Goal: Task Accomplishment & Management: Manage account settings

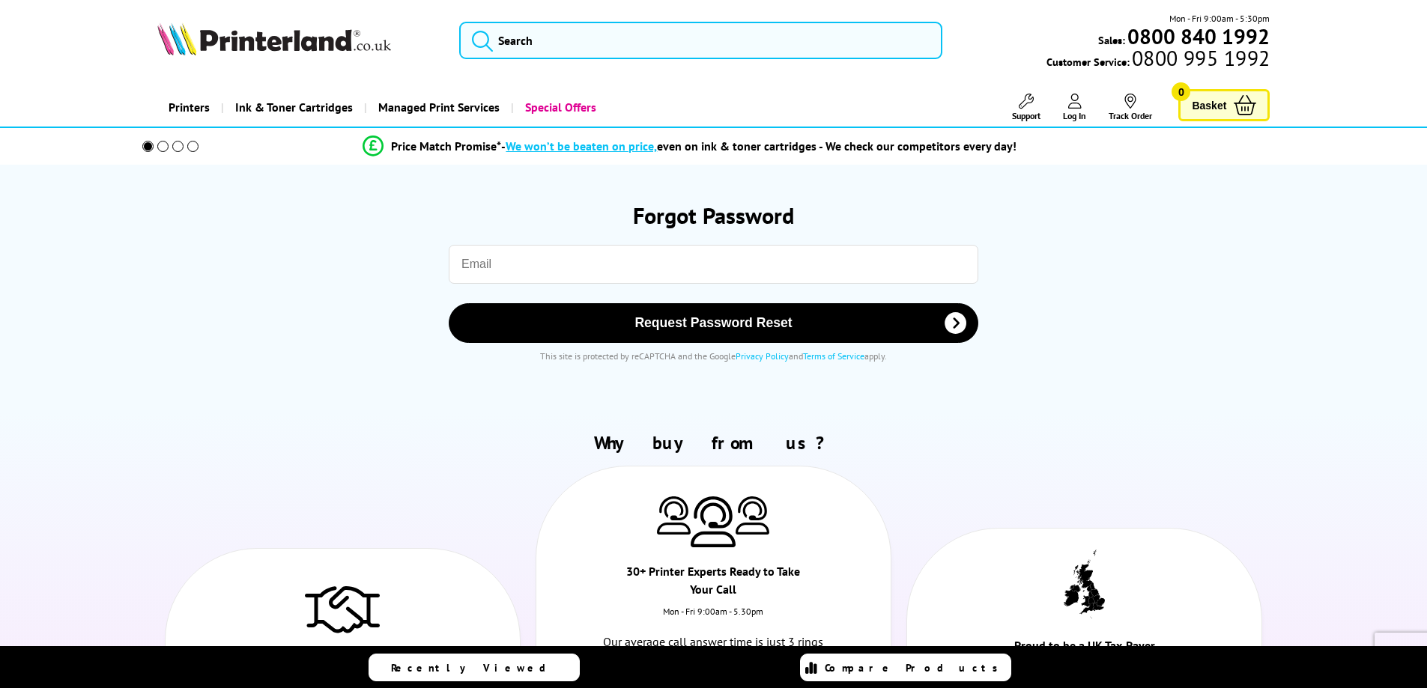
click at [492, 265] on input "email" at bounding box center [714, 264] width 530 height 39
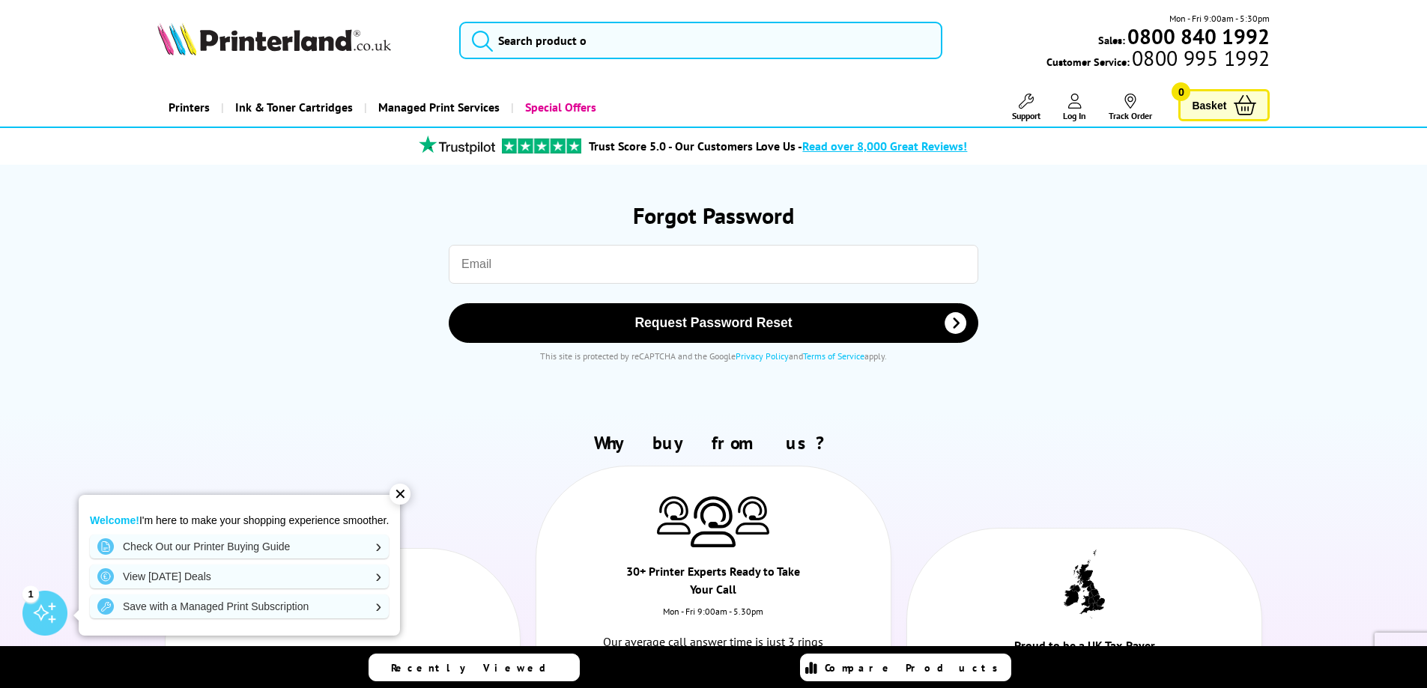
type input "admin@ethix.net"
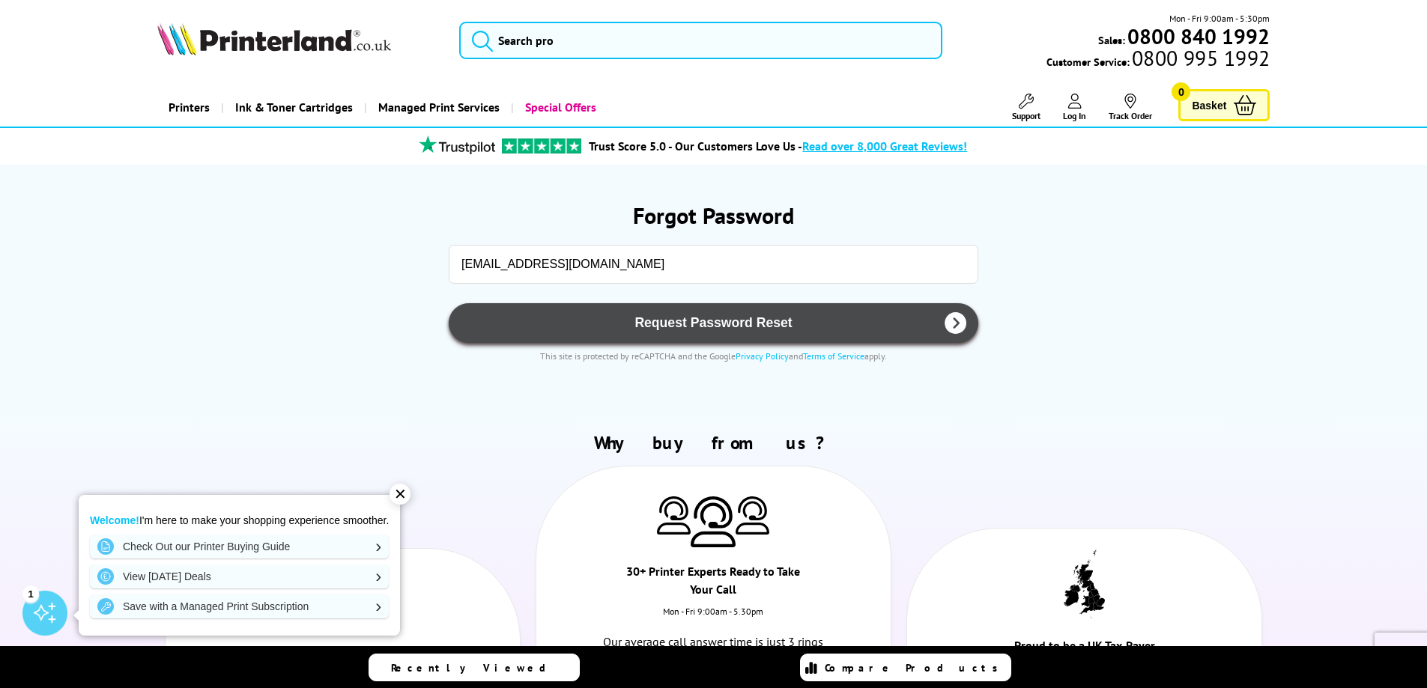
click at [660, 317] on span "Request Password Reset" at bounding box center [713, 323] width 491 height 16
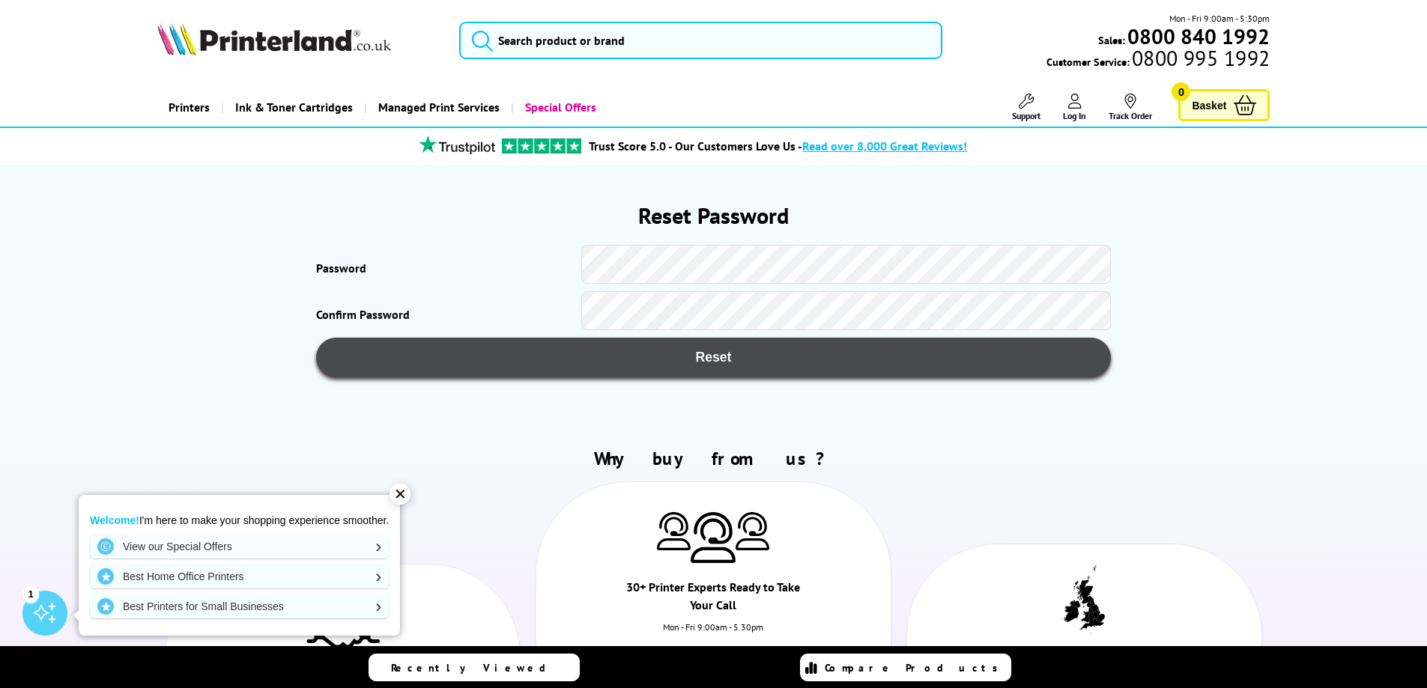
click at [552, 350] on span "Reset" at bounding box center [713, 358] width 748 height 16
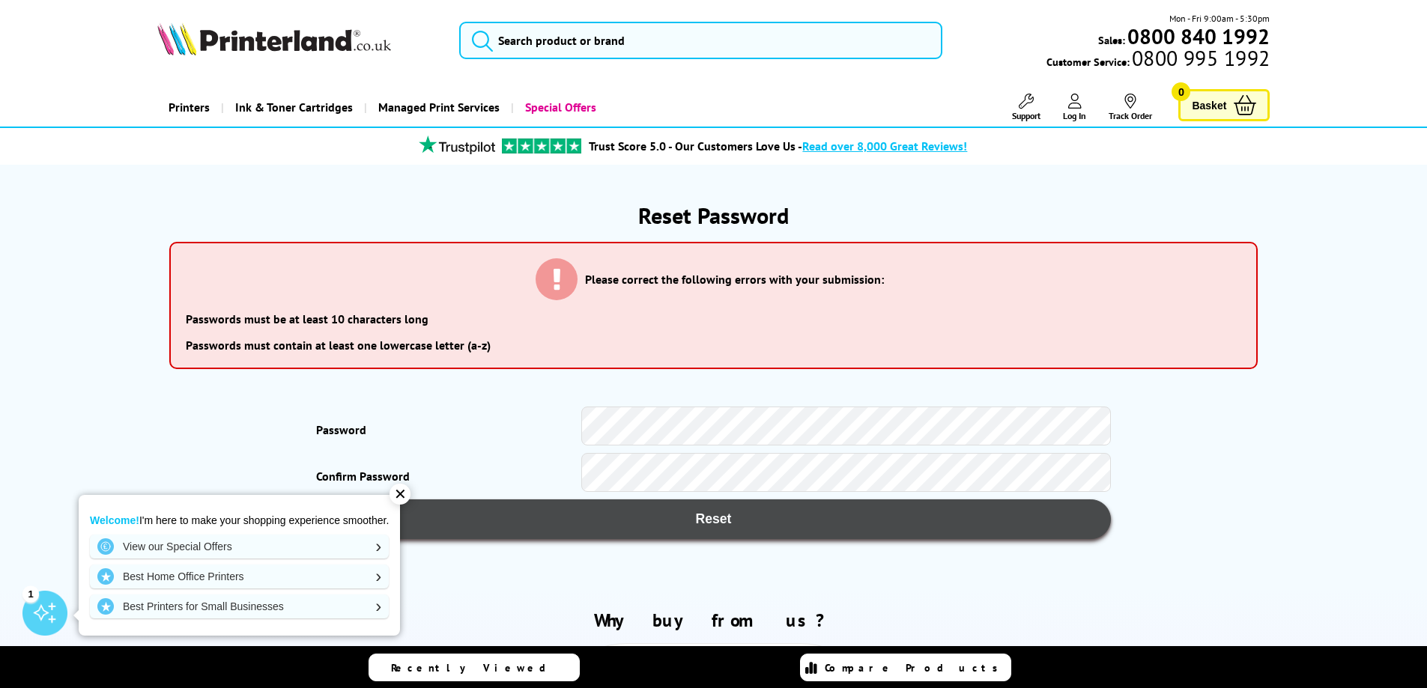
click at [875, 528] on button "Reset" at bounding box center [713, 520] width 794 height 40
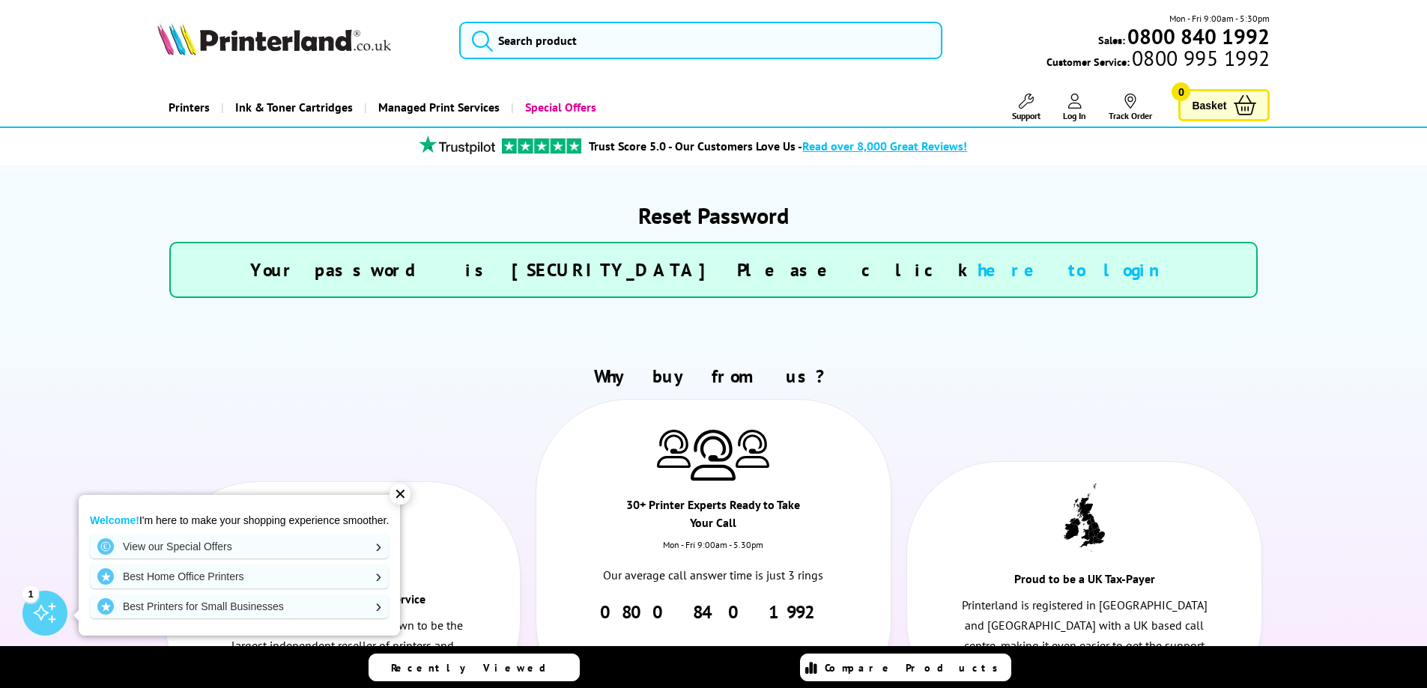
click at [978, 271] on link "here to login" at bounding box center [1077, 269] width 199 height 23
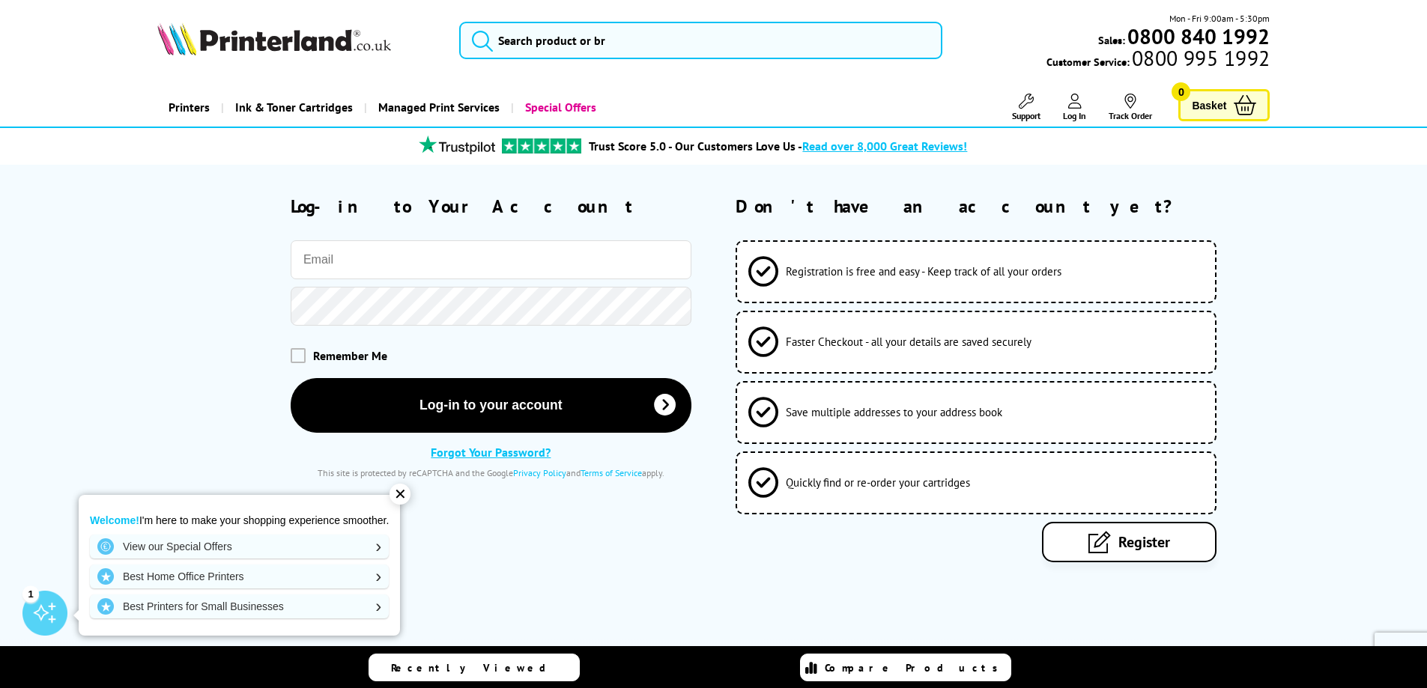
type input "[EMAIL_ADDRESS][DOMAIN_NAME]"
click at [333, 356] on span "Remember Me" at bounding box center [350, 355] width 74 height 15
click at [294, 357] on span at bounding box center [298, 355] width 15 height 15
click at [294, 350] on input "checkbox" at bounding box center [294, 350] width 0 height 0
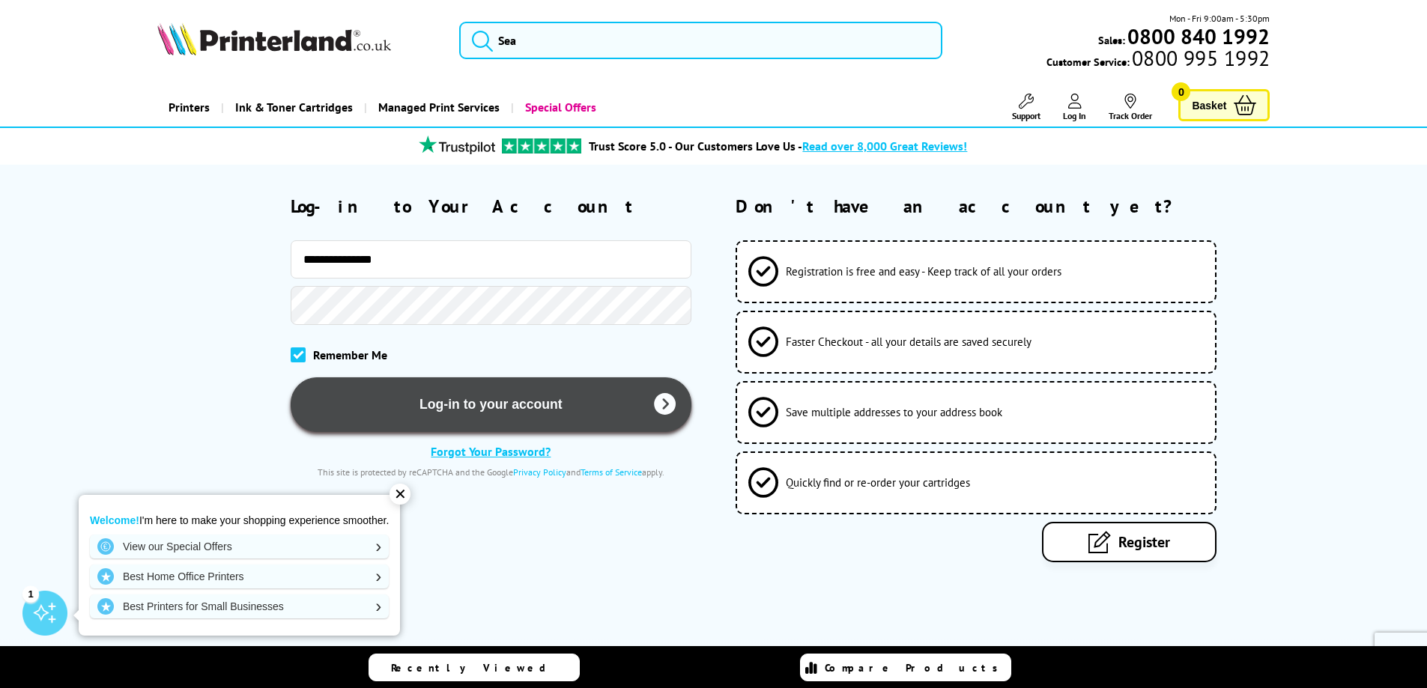
click at [386, 418] on button "Log-in to your account" at bounding box center [491, 405] width 401 height 55
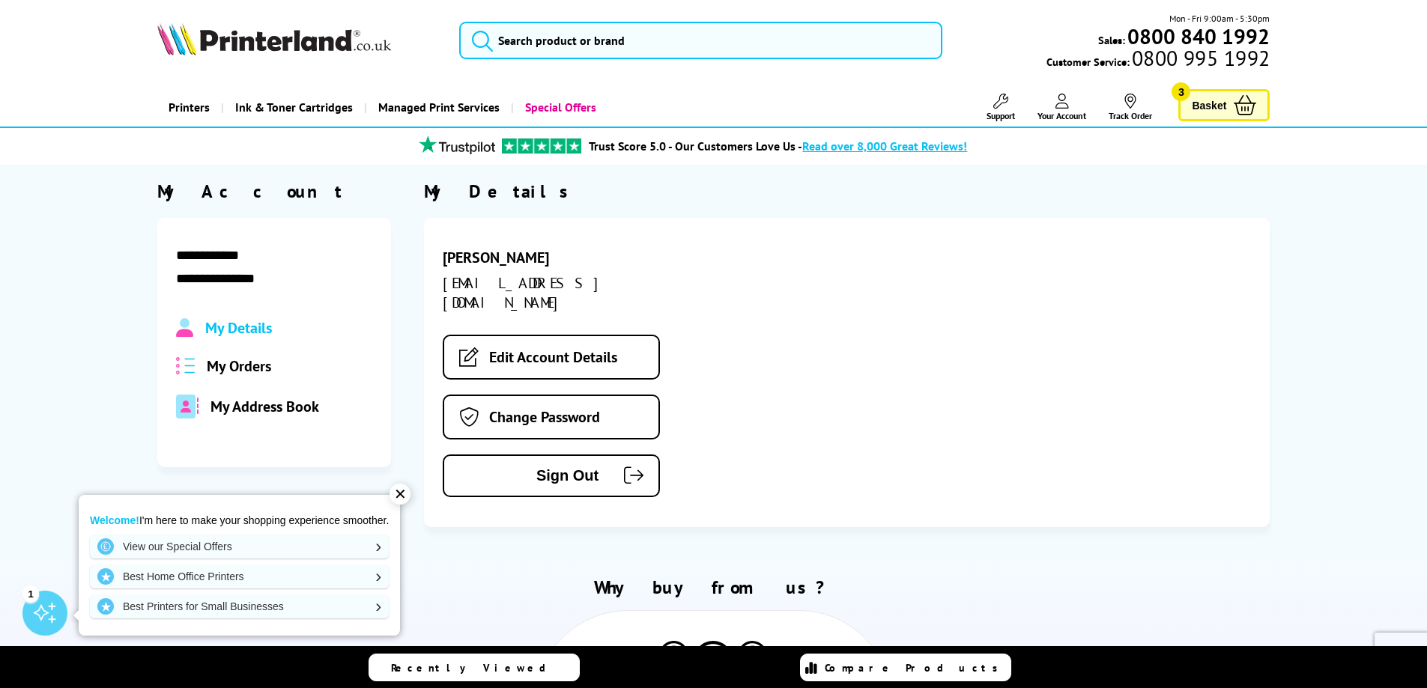
click at [230, 361] on span "My Orders" at bounding box center [239, 366] width 64 height 19
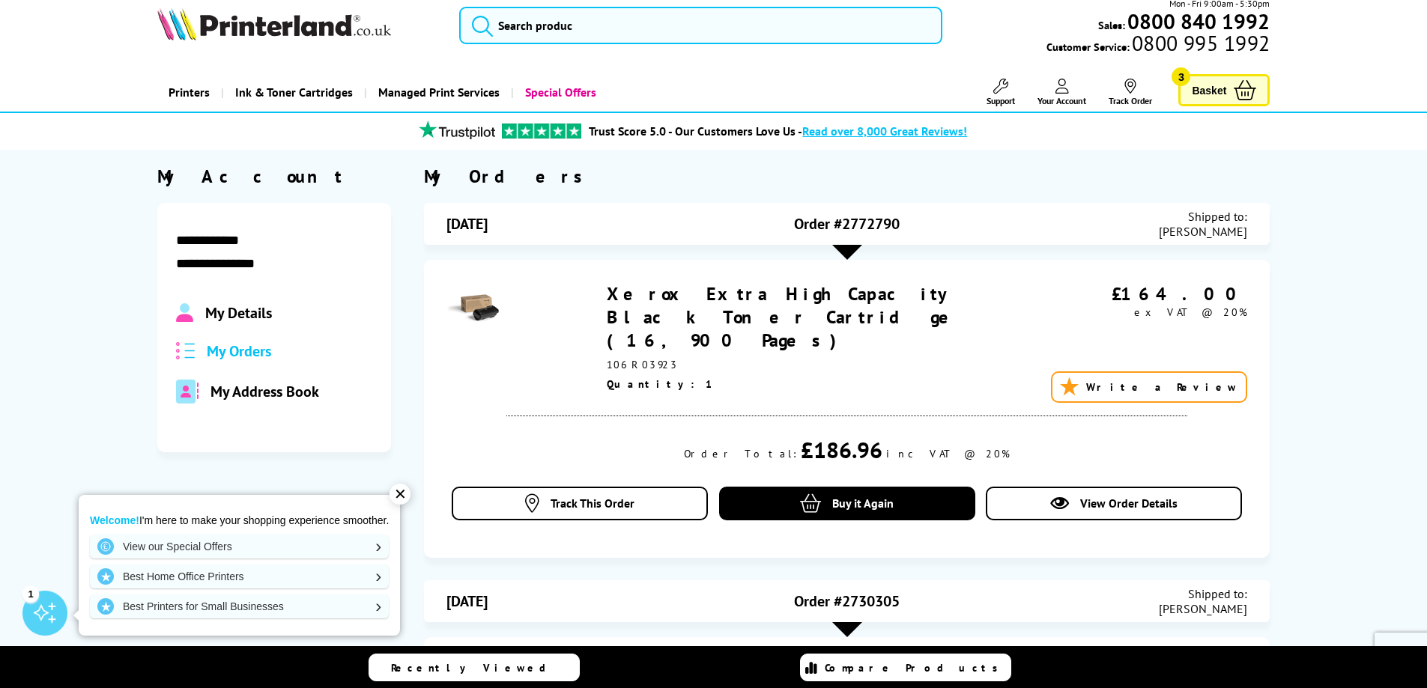
scroll to position [19, 0]
